Goal: Ask a question

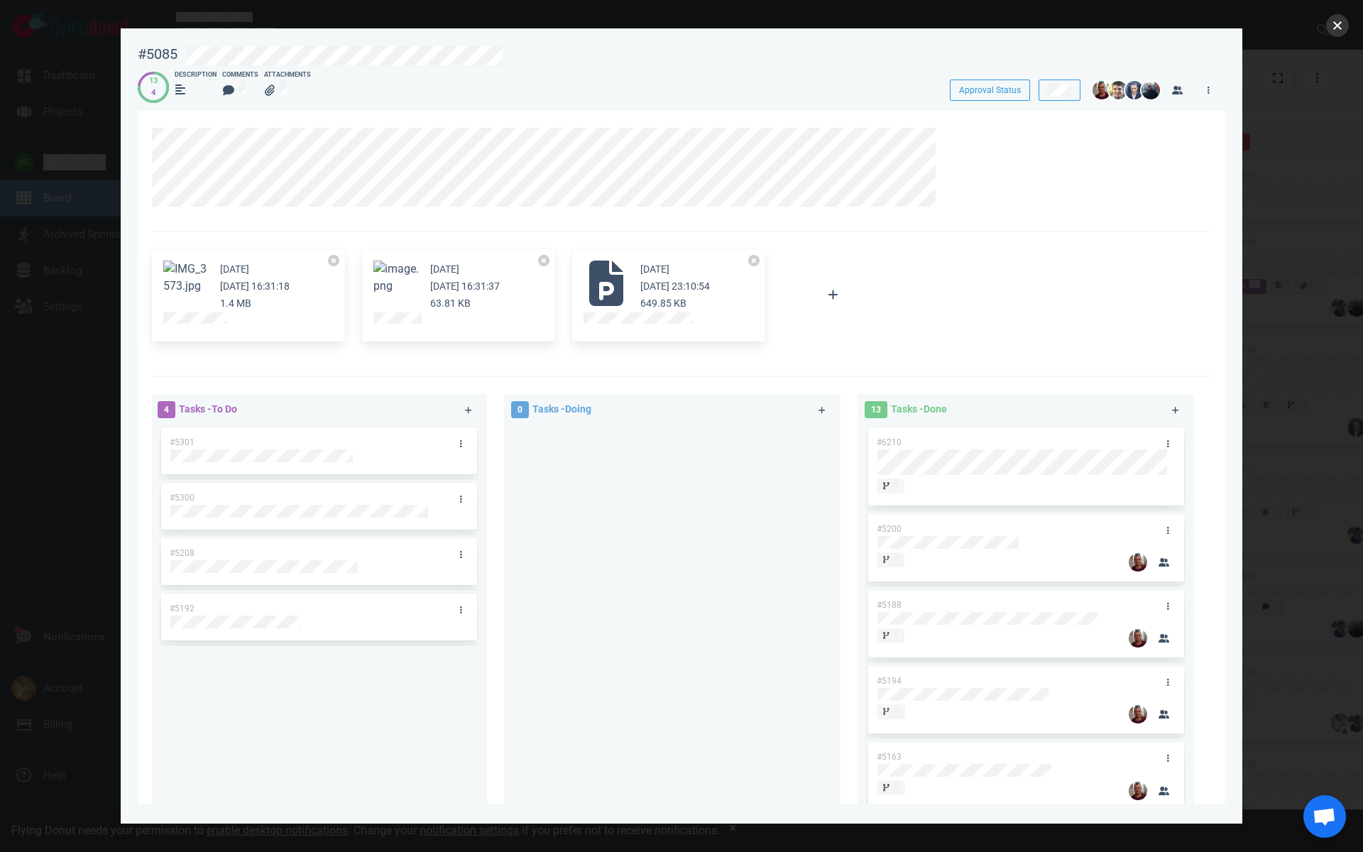
click at [1335, 19] on button "close" at bounding box center [1337, 25] width 23 height 23
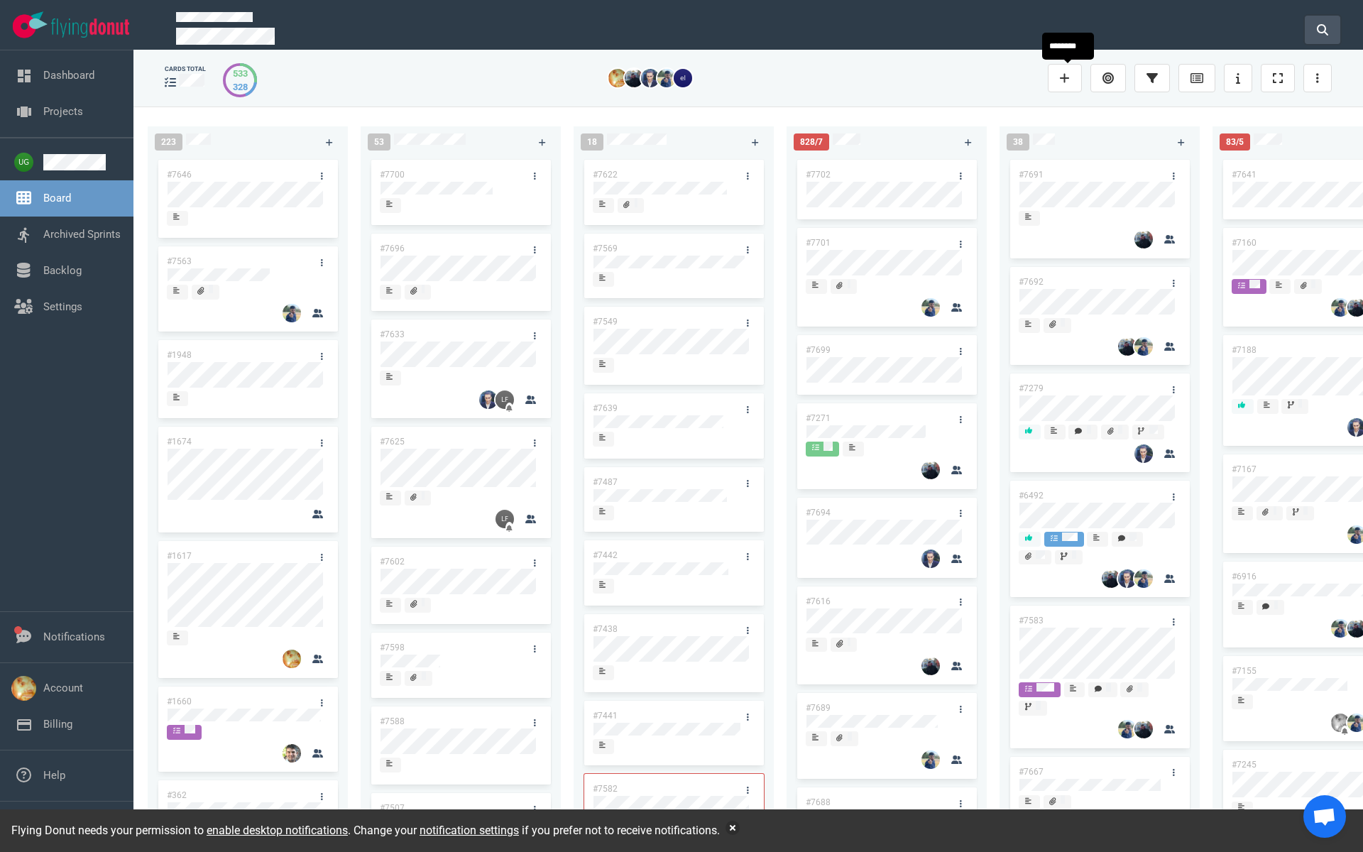
click at [1321, 18] on button at bounding box center [1322, 30] width 35 height 28
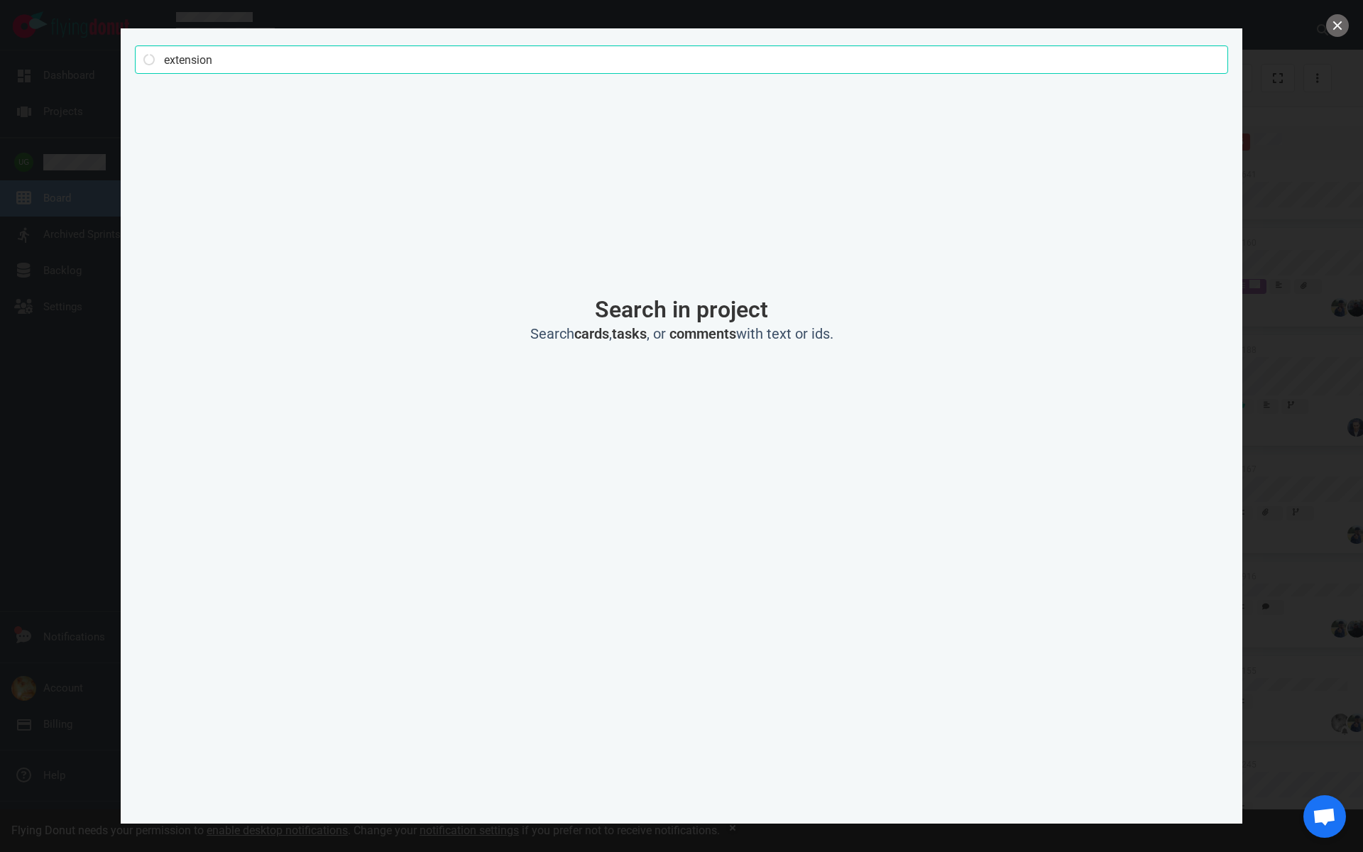
type input "extension"
click button "Search" at bounding box center [0, 0] width 0 height 0
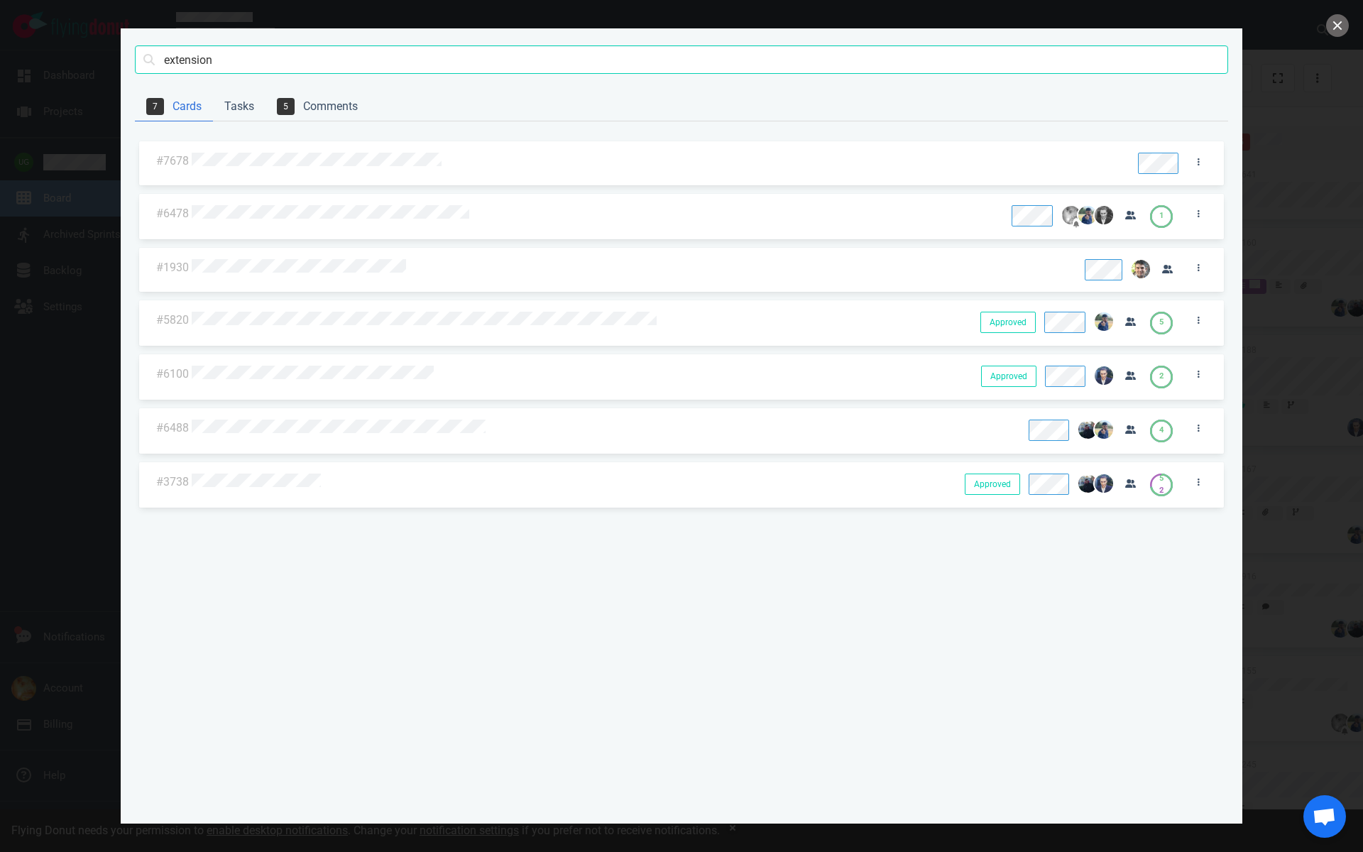
click at [306, 168] on div at bounding box center [656, 162] width 929 height 18
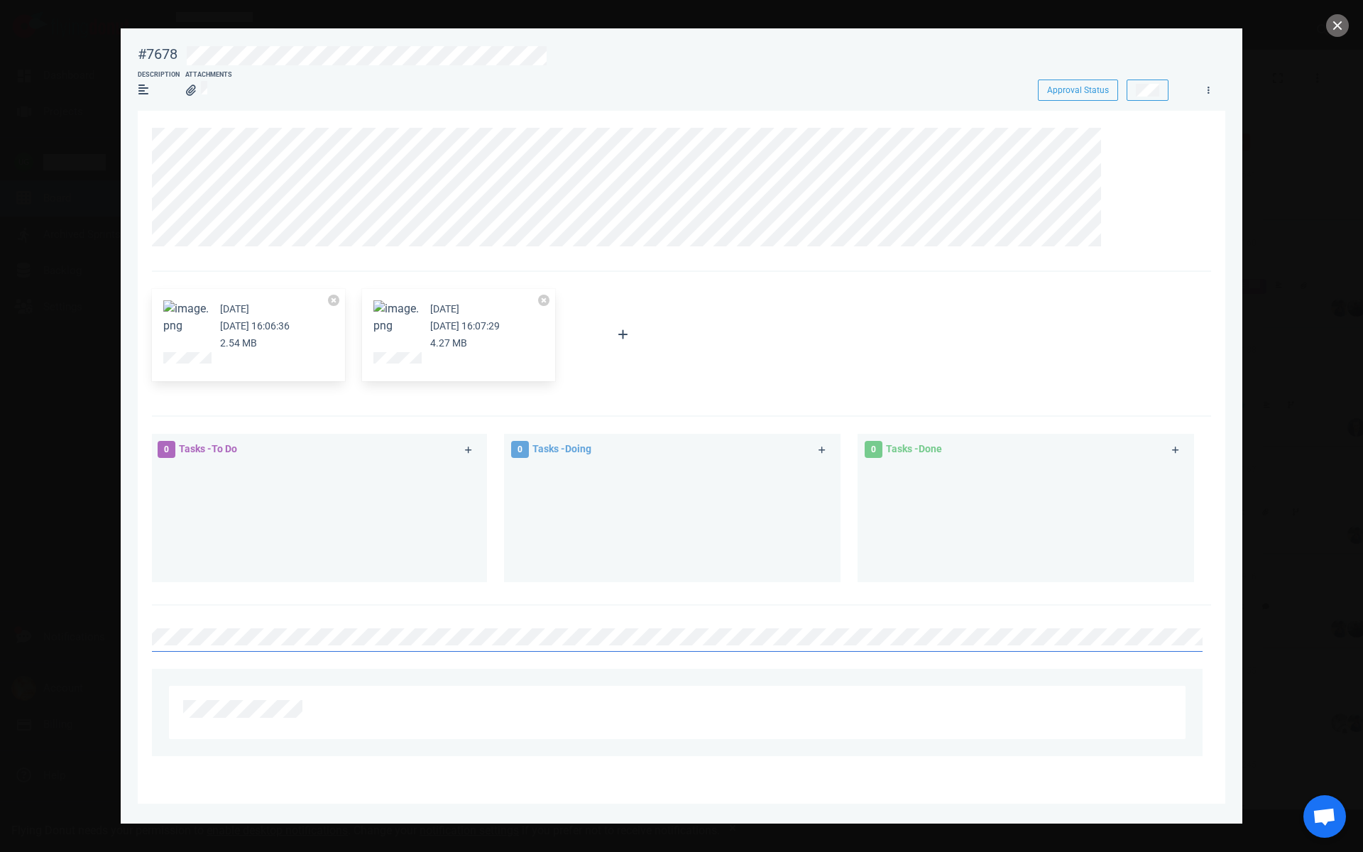
scroll to position [0, 7175]
click at [1179, 640] on icon at bounding box center [1177, 638] width 7 height 8
click at [1121, 638] on button at bounding box center [1126, 638] width 28 height 20
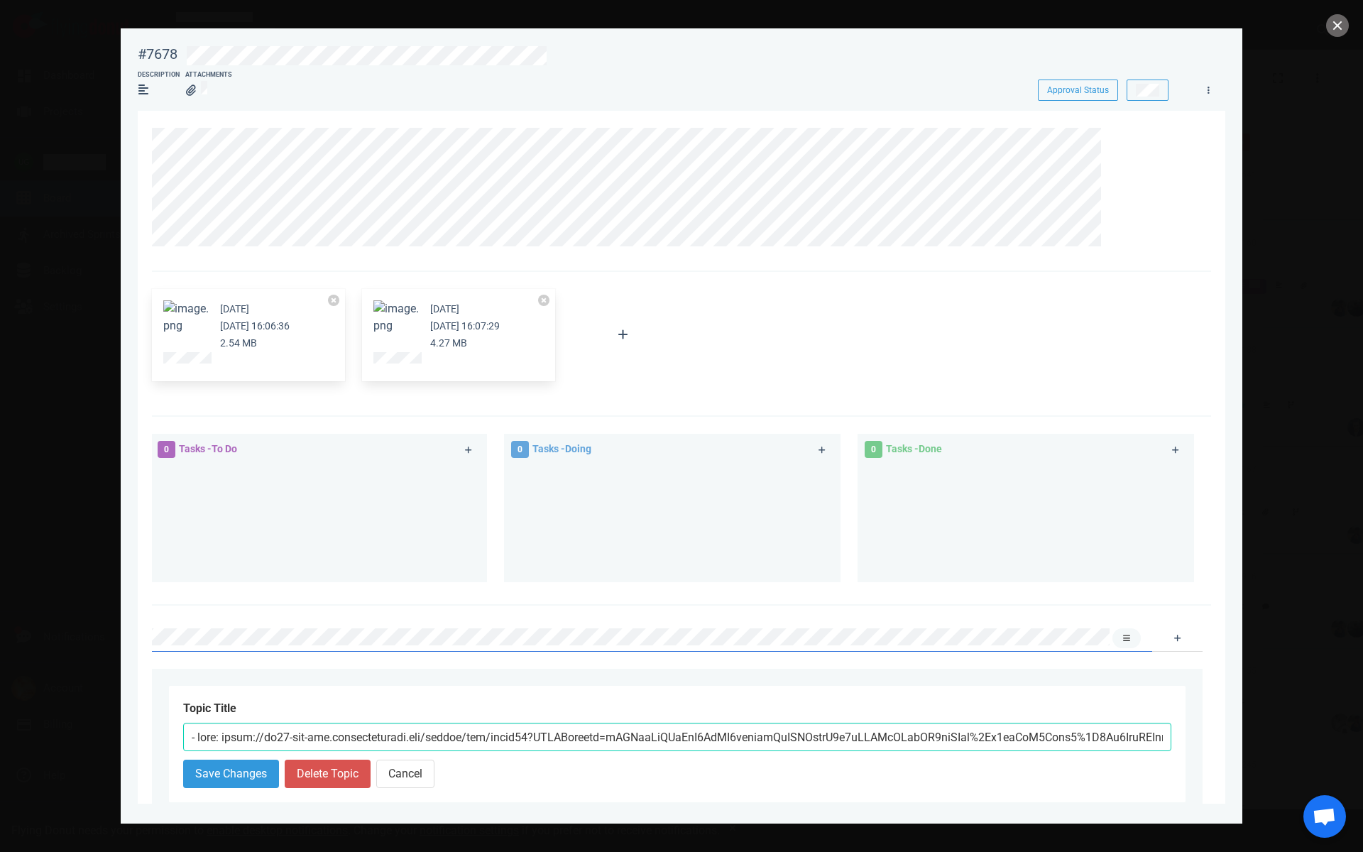
scroll to position [0, 7078]
click at [813, 747] on input "text" at bounding box center [677, 737] width 988 height 28
